Goal: Task Accomplishment & Management: Manage account settings

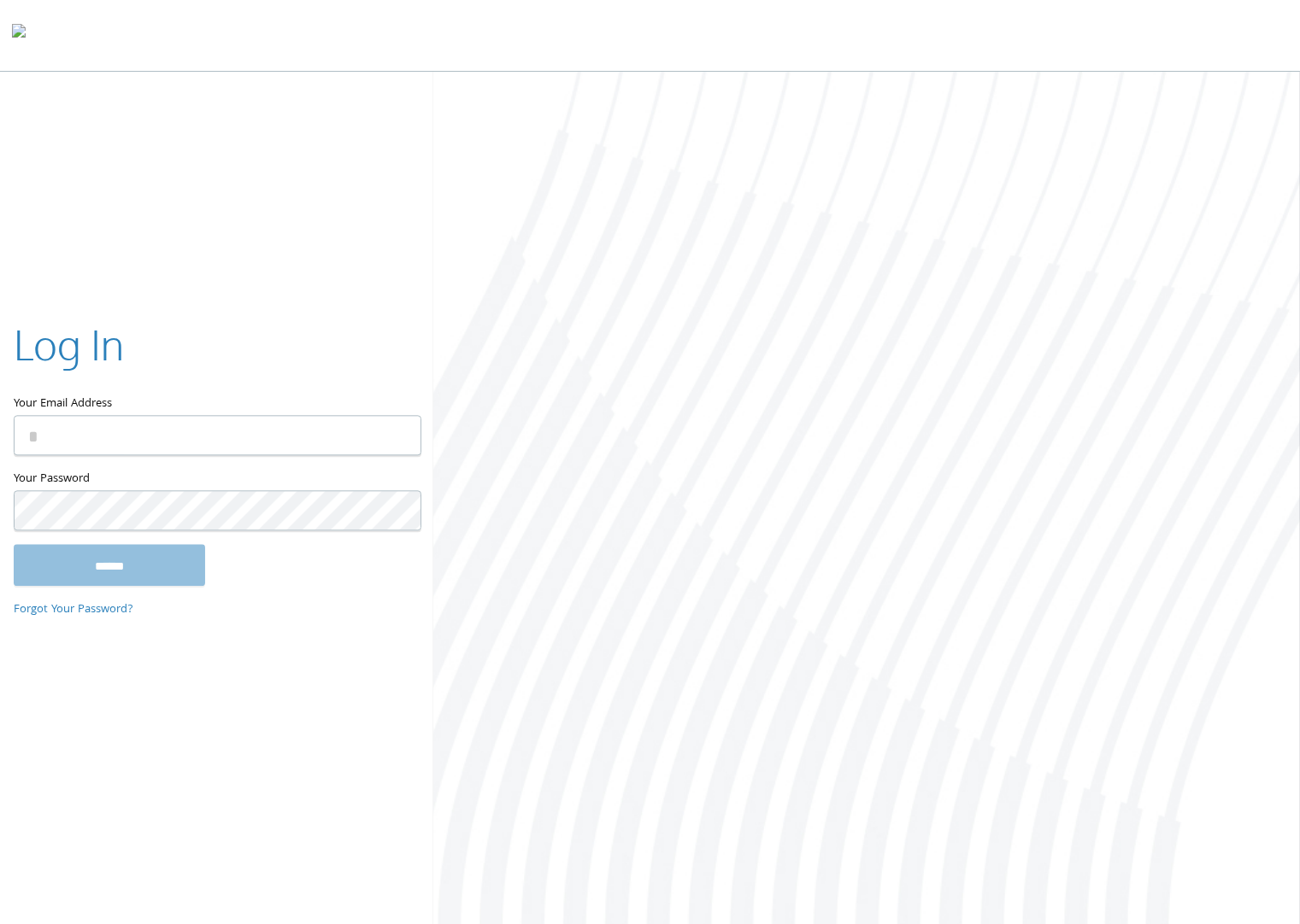
type input "**********"
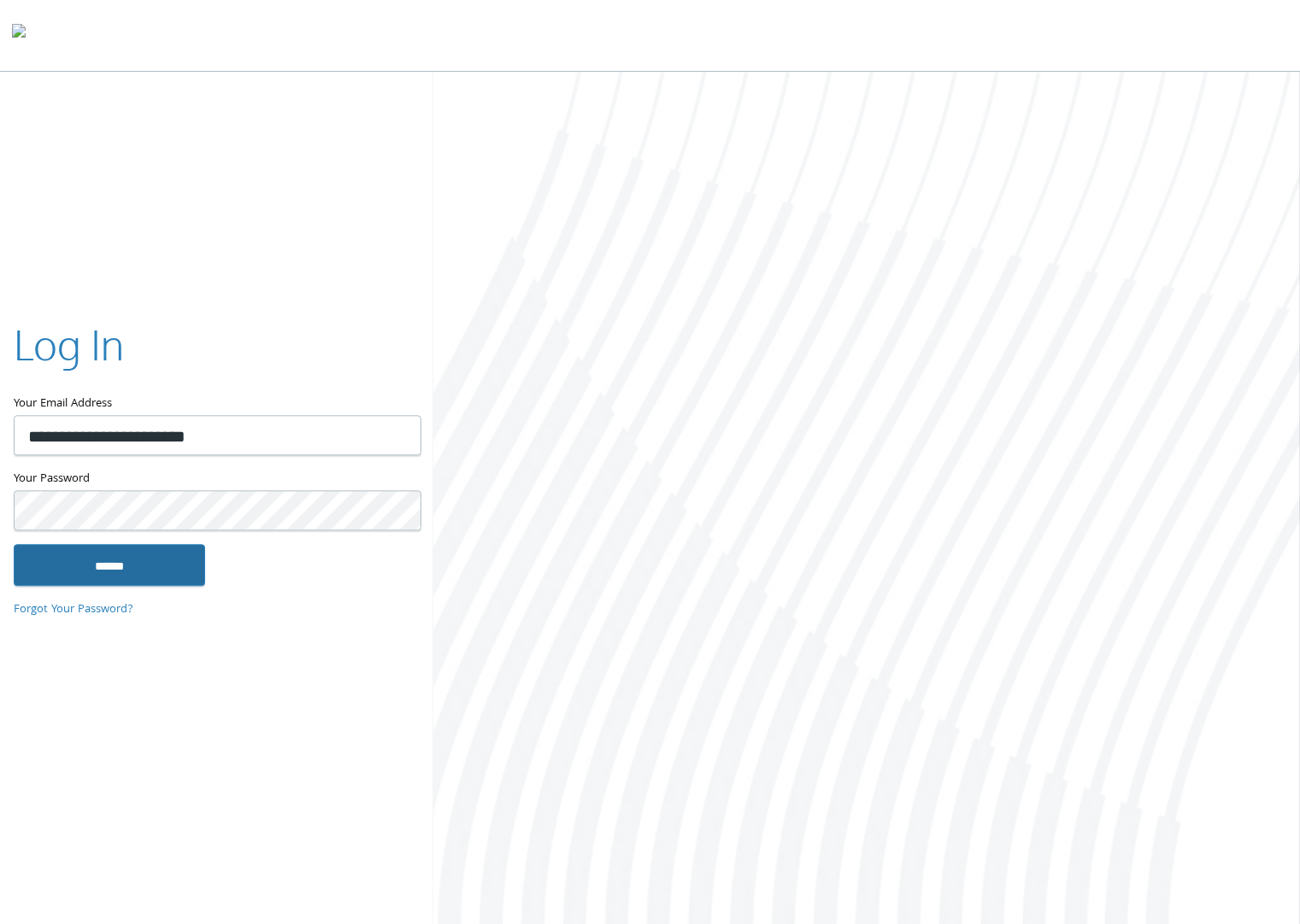
click at [118, 564] on input "******" at bounding box center [109, 566] width 191 height 41
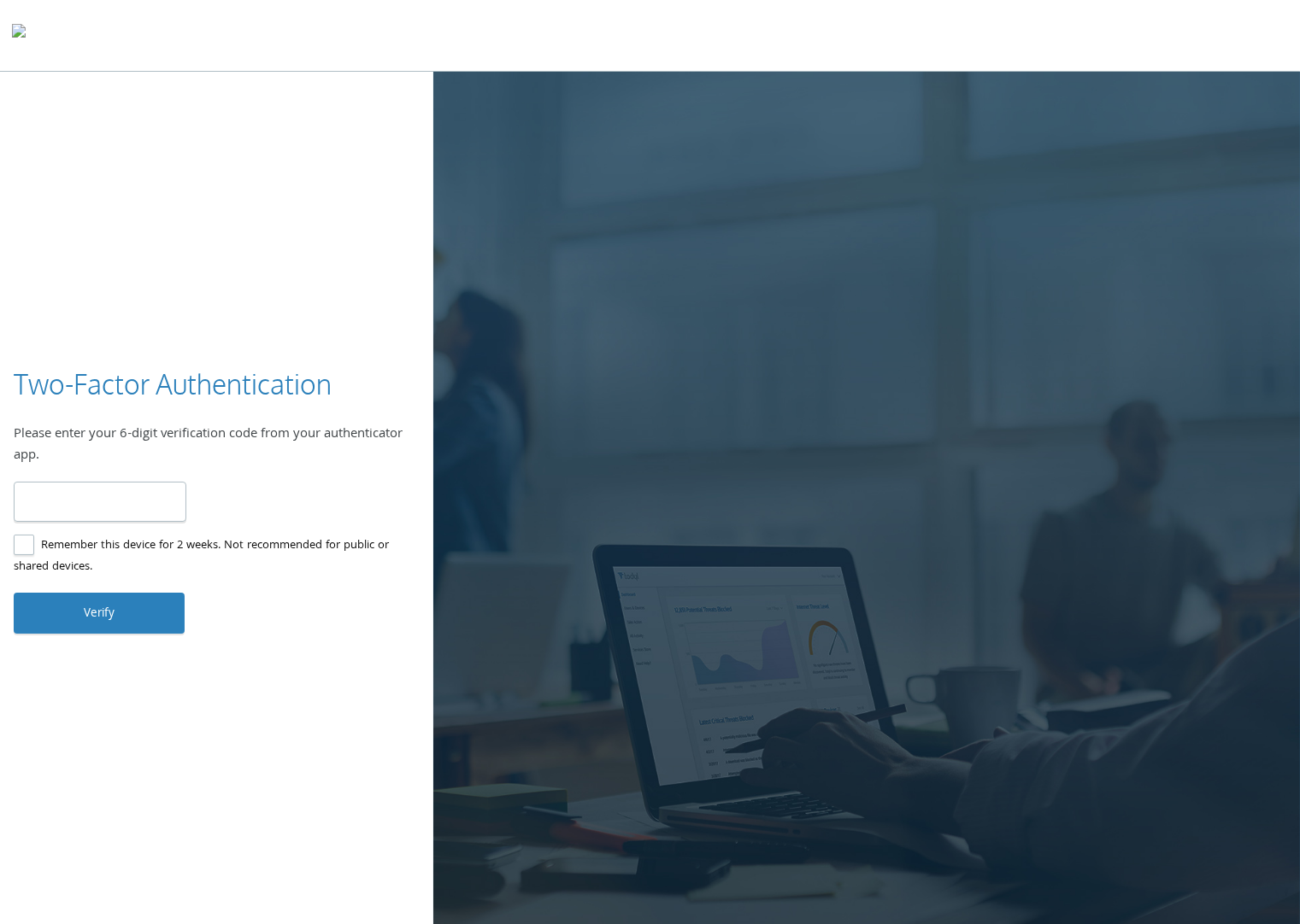
type input "******"
click at [91, 620] on button "Verify" at bounding box center [99, 613] width 171 height 41
